Goal: Navigation & Orientation: Find specific page/section

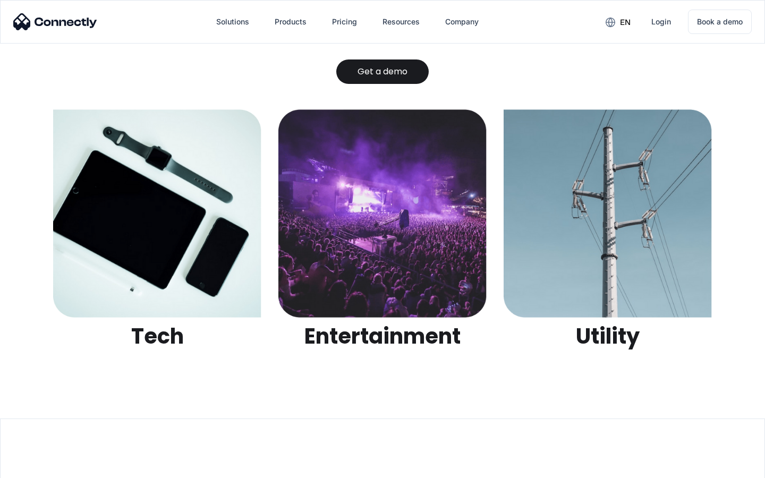
scroll to position [3351, 0]
